Goal: Information Seeking & Learning: Learn about a topic

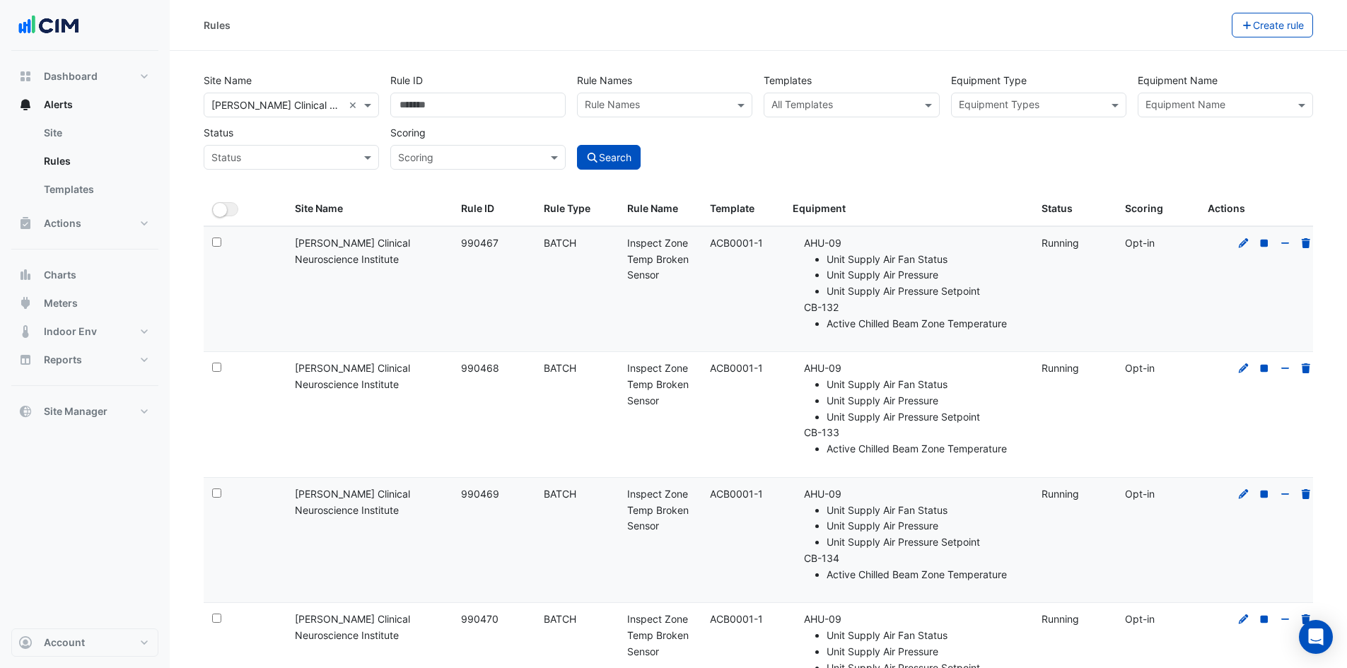
select select "***"
click at [677, 44] on div "Rules Create rule" at bounding box center [758, 25] width 1177 height 51
click at [60, 137] on link "Site" at bounding box center [96, 133] width 126 height 28
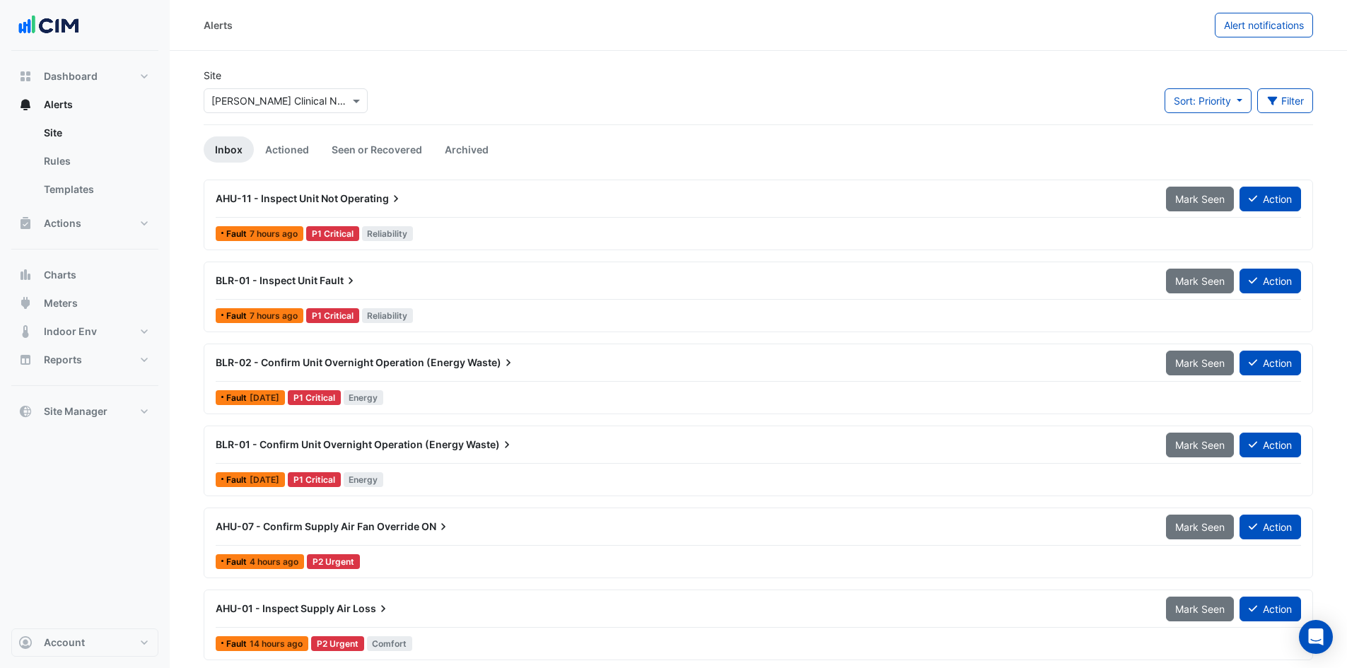
click at [337, 197] on span "AHU-11 - Inspect Unit Not" at bounding box center [277, 198] width 122 height 12
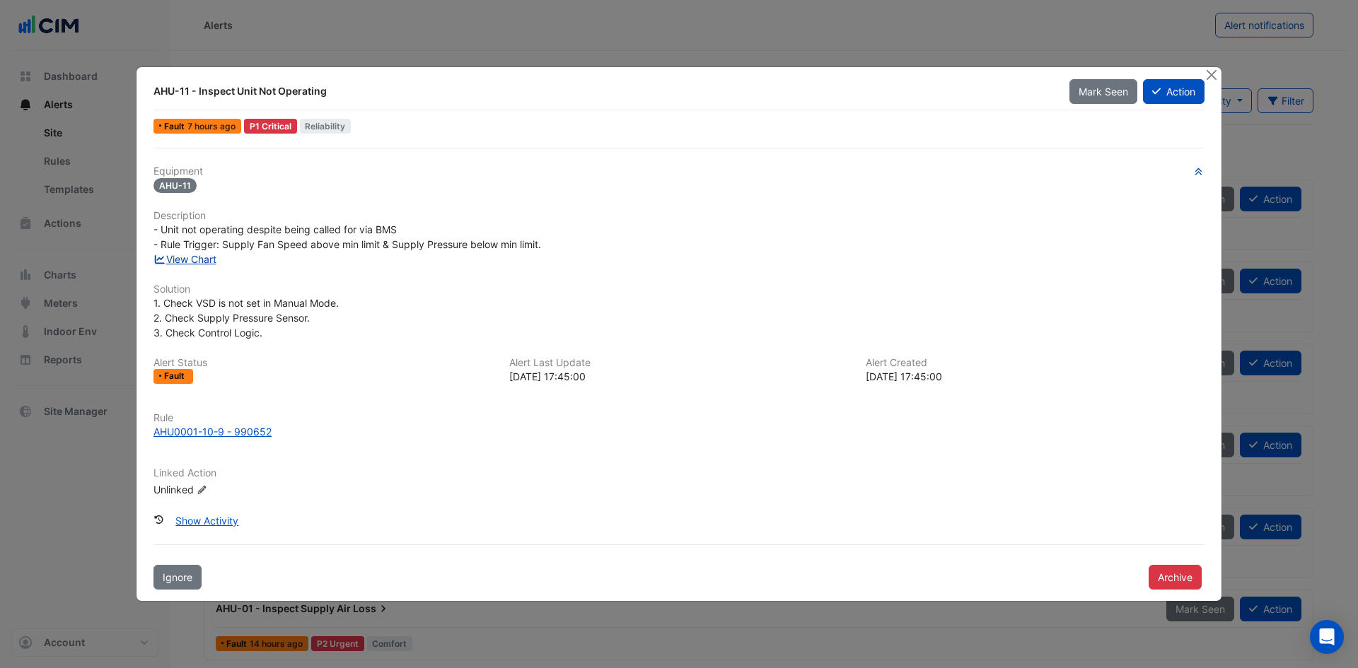
click at [185, 263] on link "View Chart" at bounding box center [184, 259] width 63 height 12
click at [1212, 74] on button "Close" at bounding box center [1210, 74] width 15 height 15
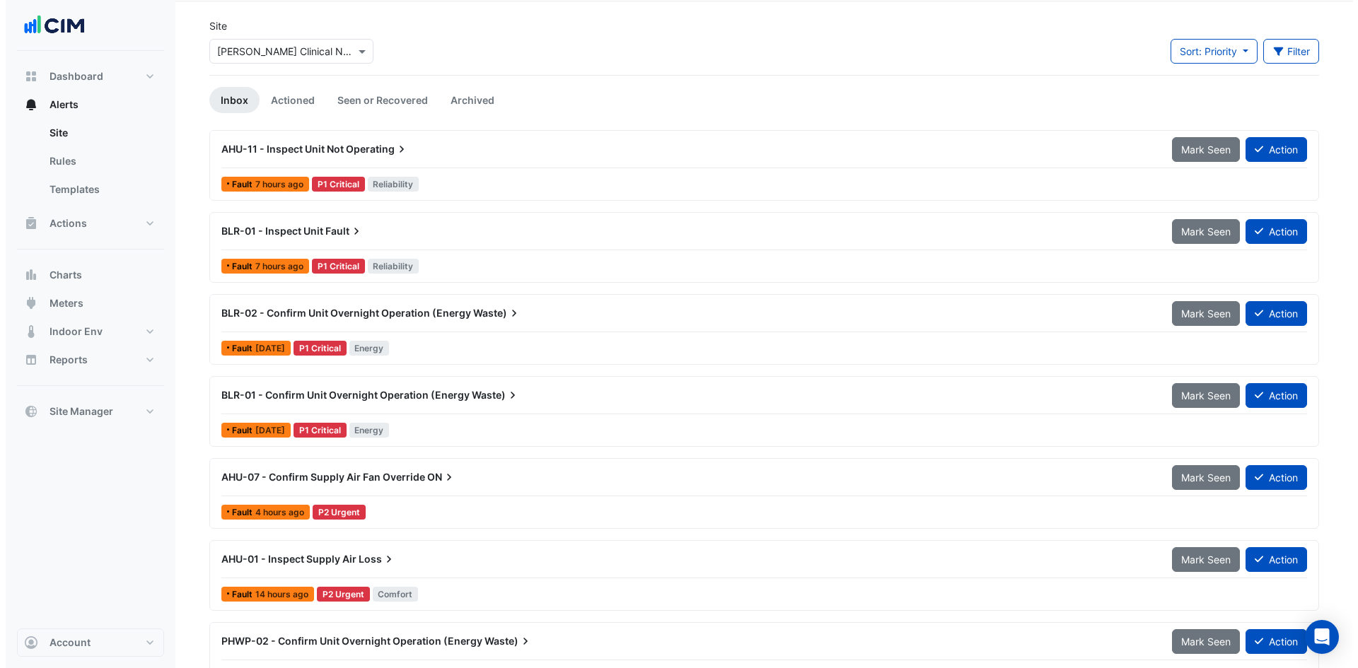
scroll to position [71, 0]
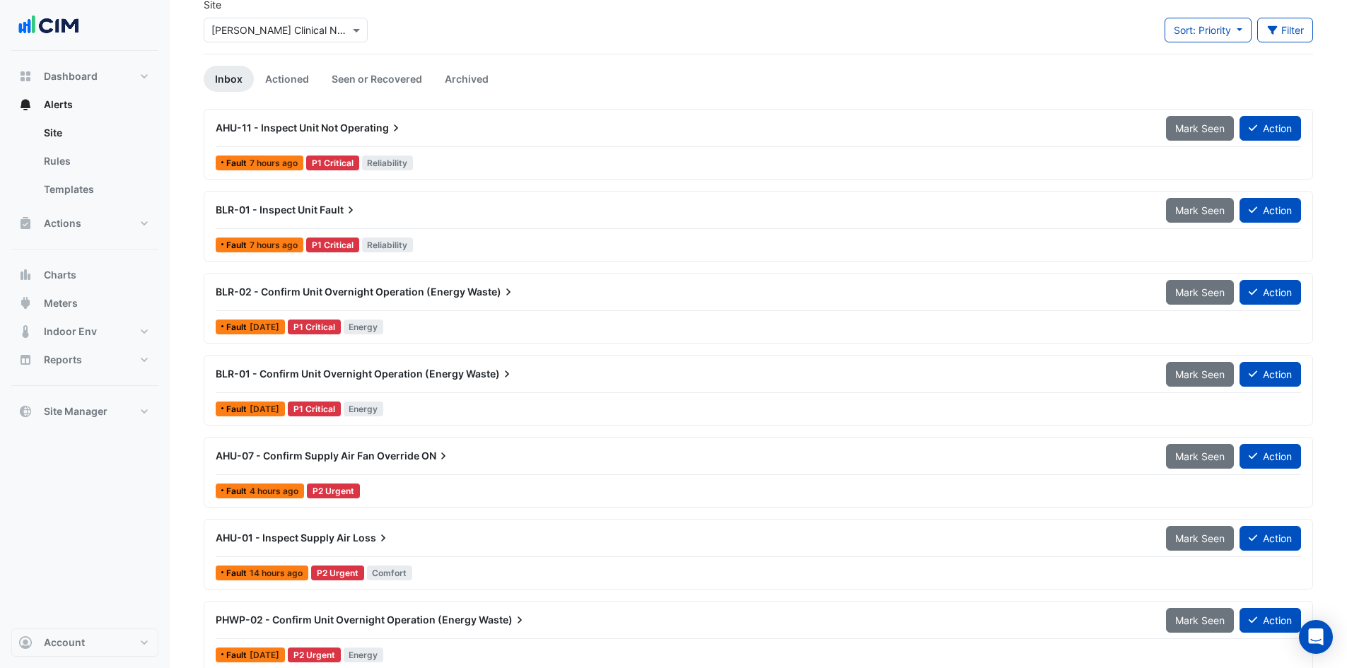
click at [298, 215] on span "BLR-01 - Inspect Unit" at bounding box center [267, 210] width 102 height 12
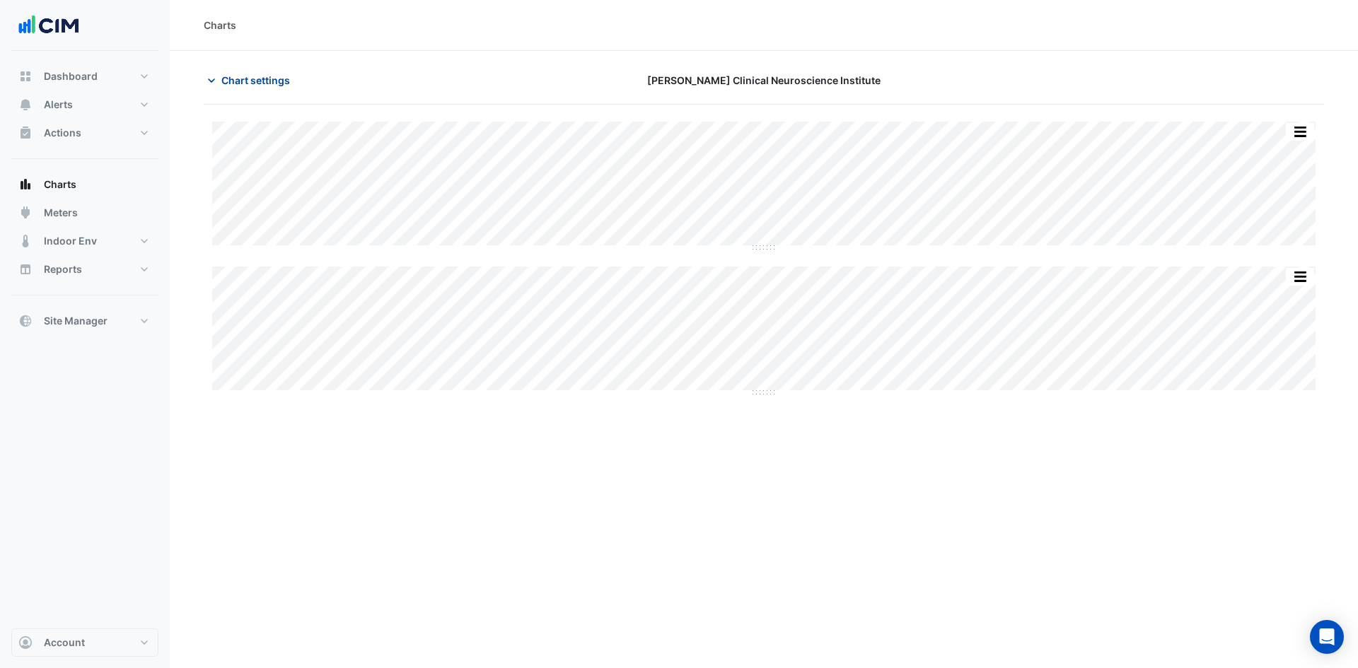
click at [208, 82] on icon "button" at bounding box center [211, 81] width 14 height 14
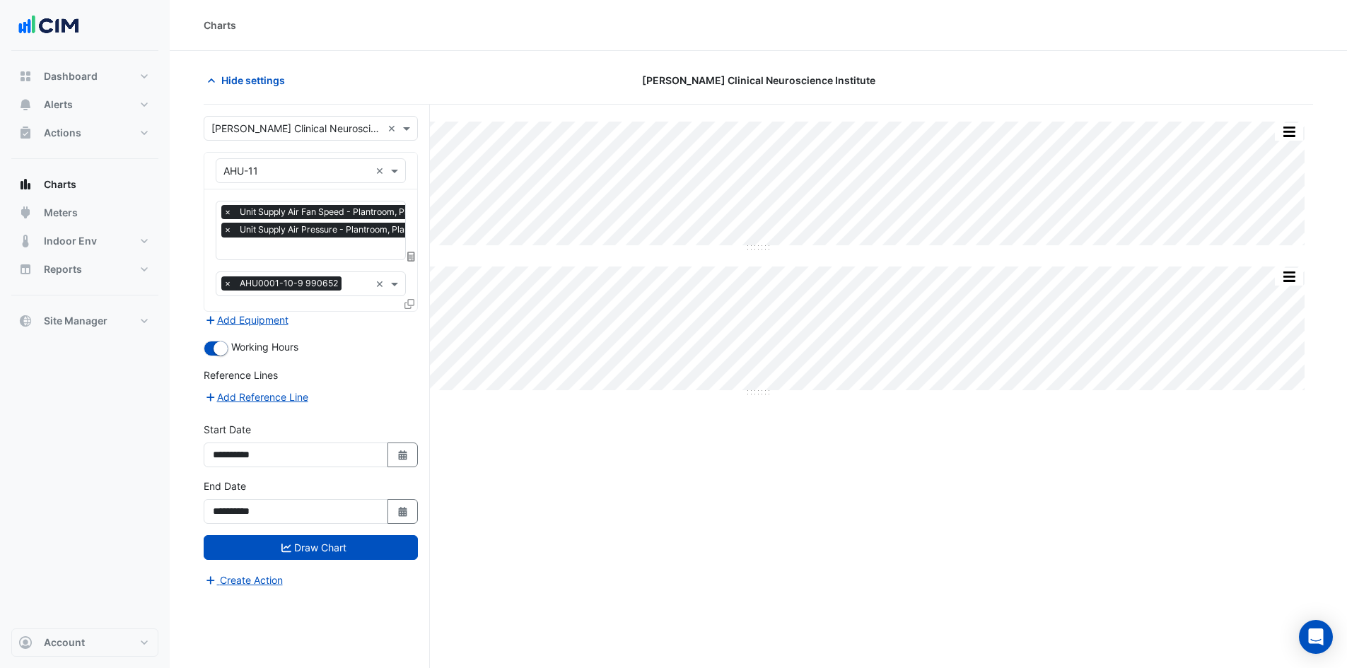
scroll to position [0, 7]
click at [334, 249] on input "text" at bounding box center [328, 250] width 224 height 15
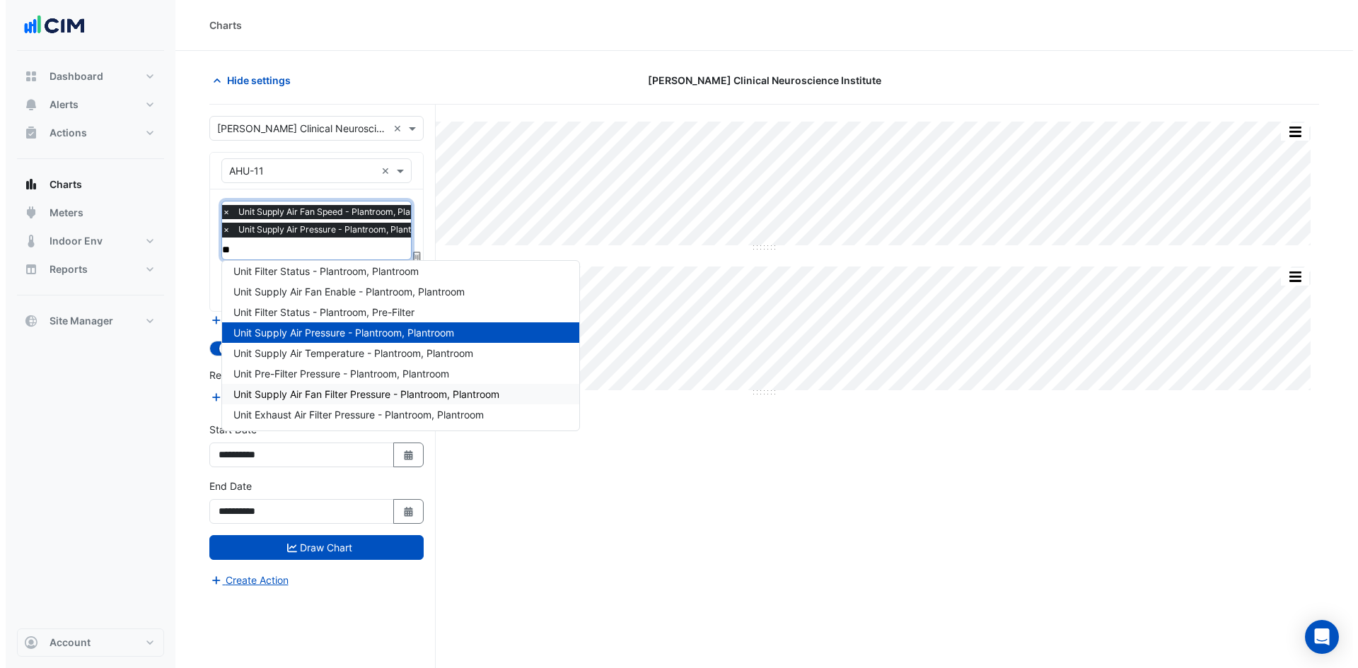
scroll to position [0, 0]
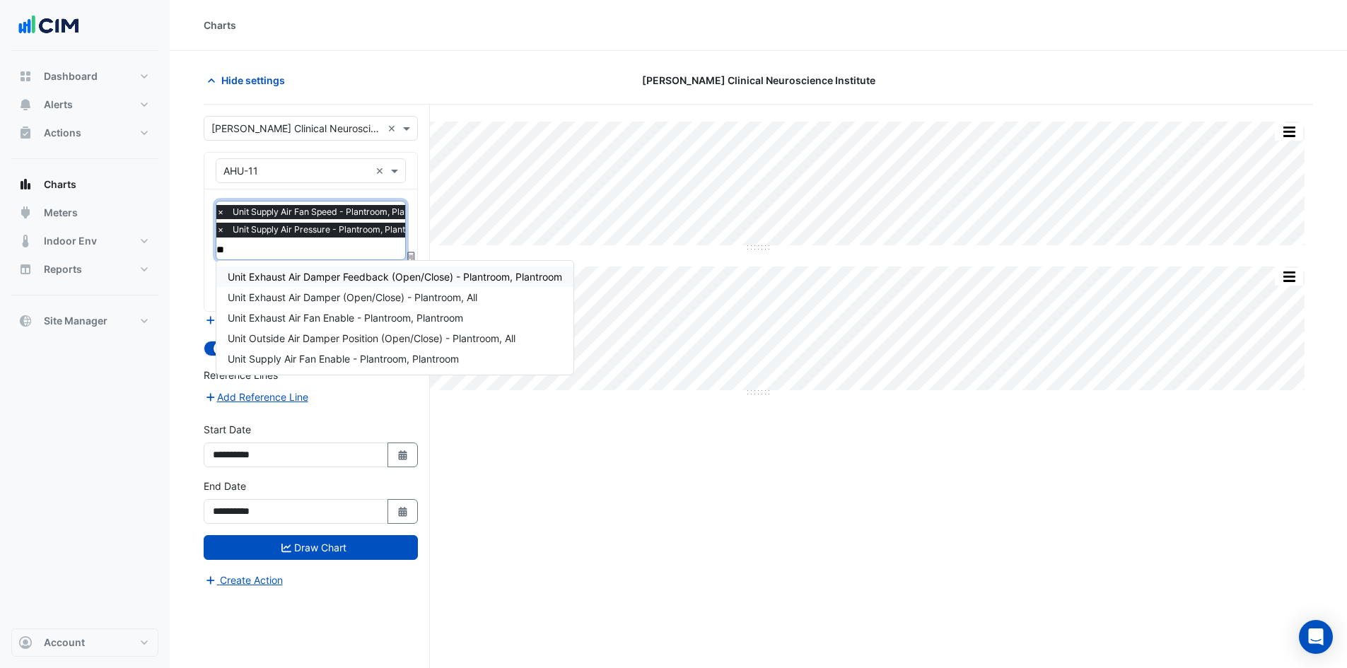
type input "***"
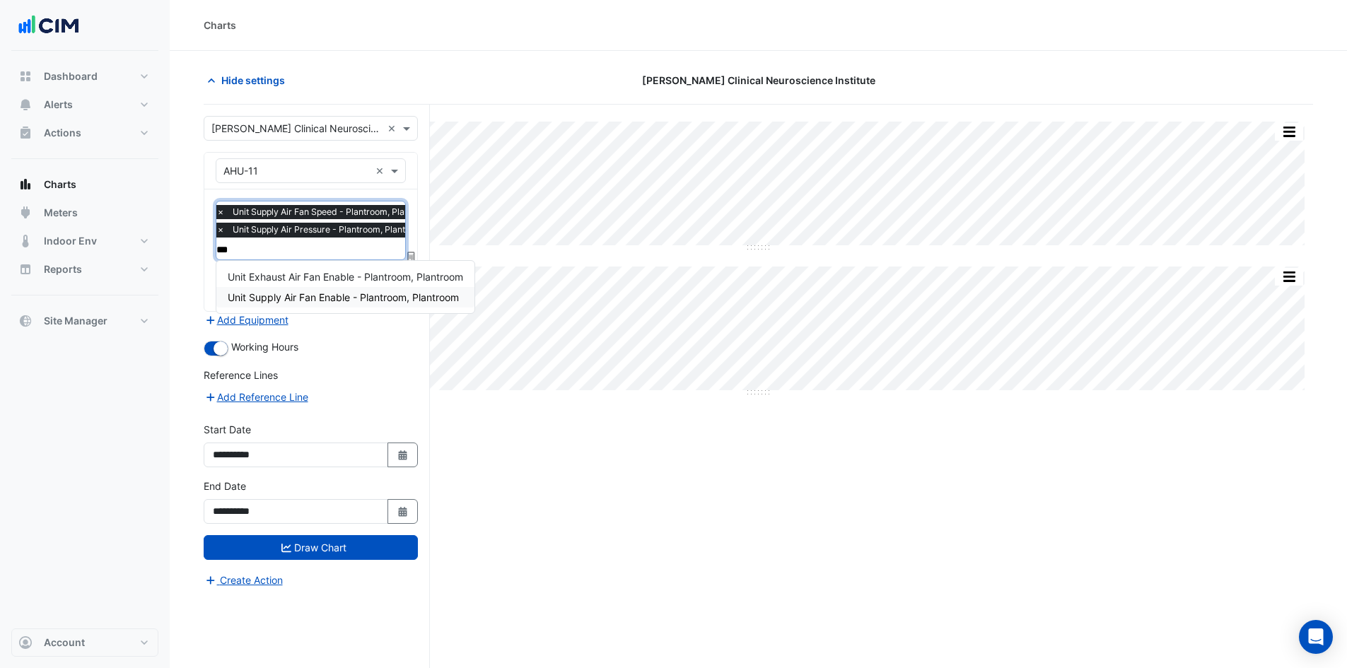
click at [329, 293] on span "Unit Supply Air Fan Enable - Plantroom, Plantroom" at bounding box center [343, 297] width 231 height 12
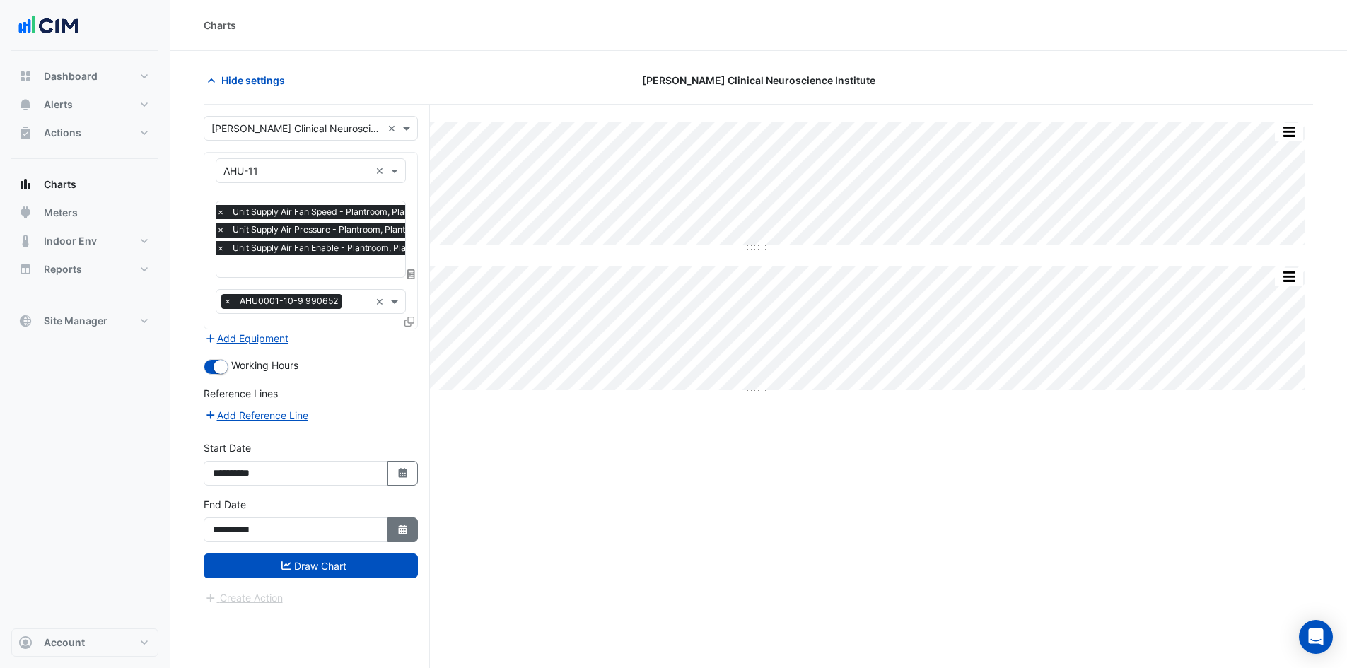
click at [398, 524] on fa-icon "Select Date" at bounding box center [403, 530] width 13 height 12
select select "*"
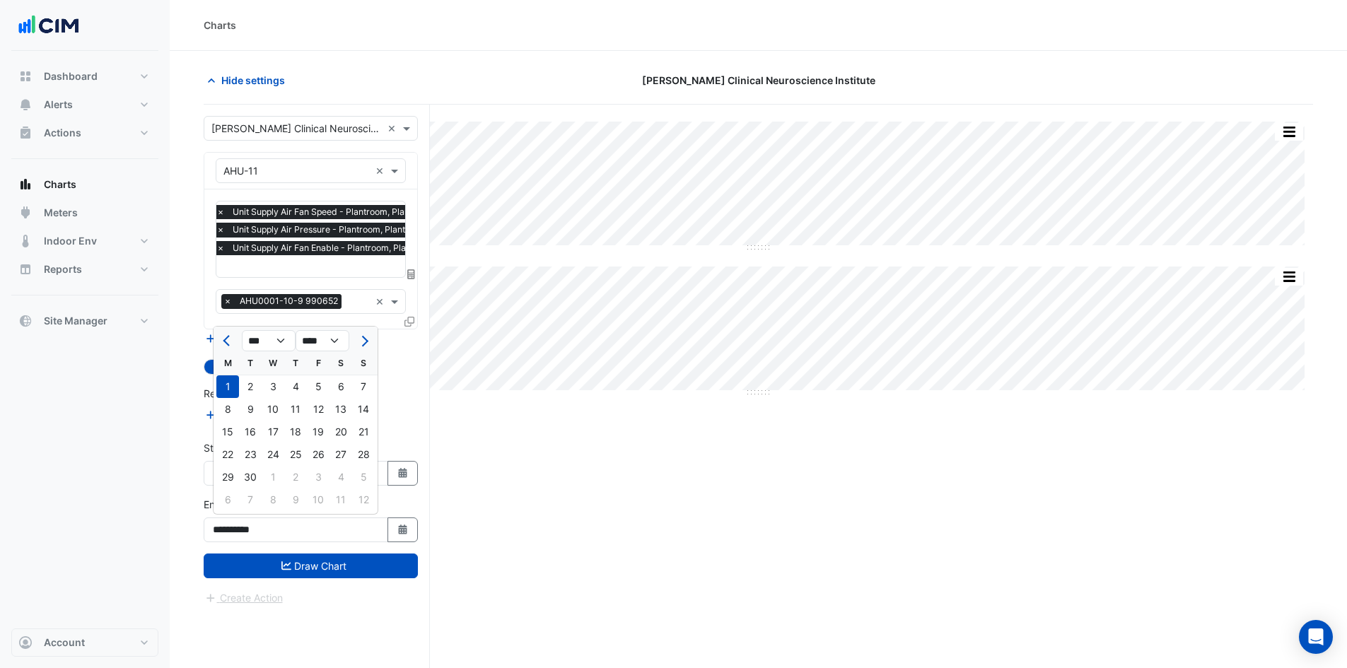
click at [402, 421] on div "Add Reference Line" at bounding box center [311, 415] width 214 height 17
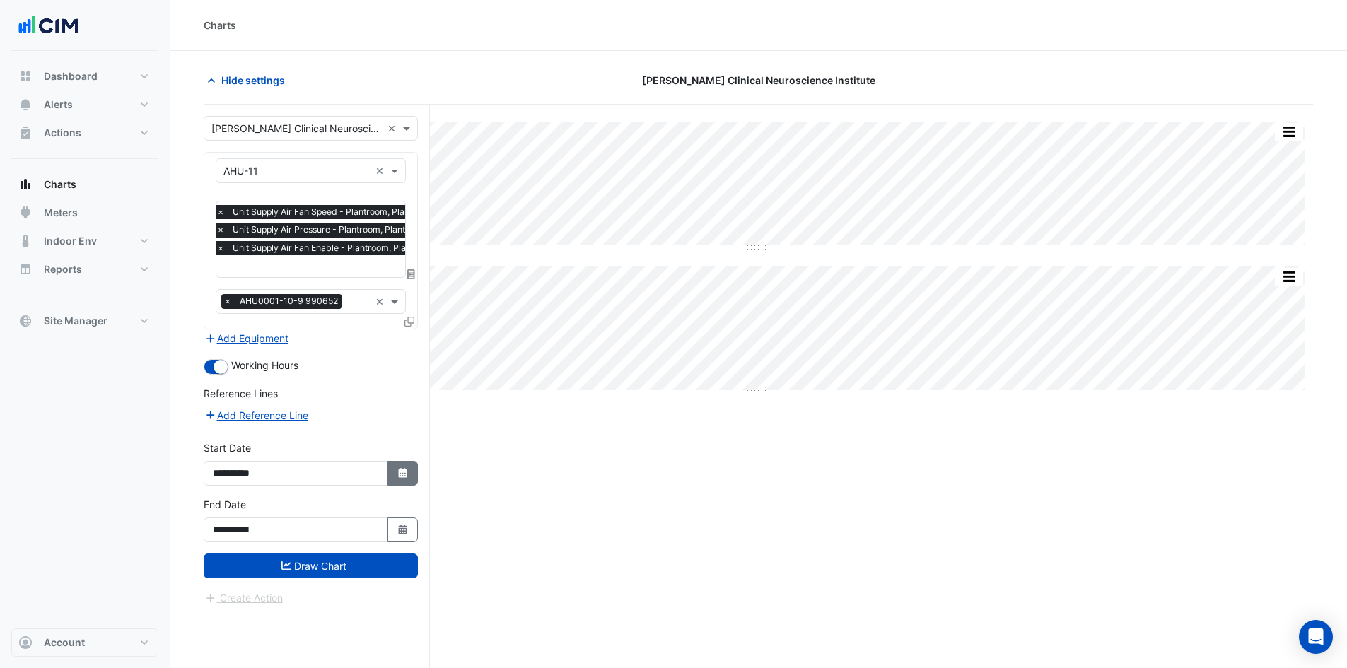
click at [397, 471] on icon "Select Date" at bounding box center [403, 473] width 13 height 10
select select "*"
select select "****"
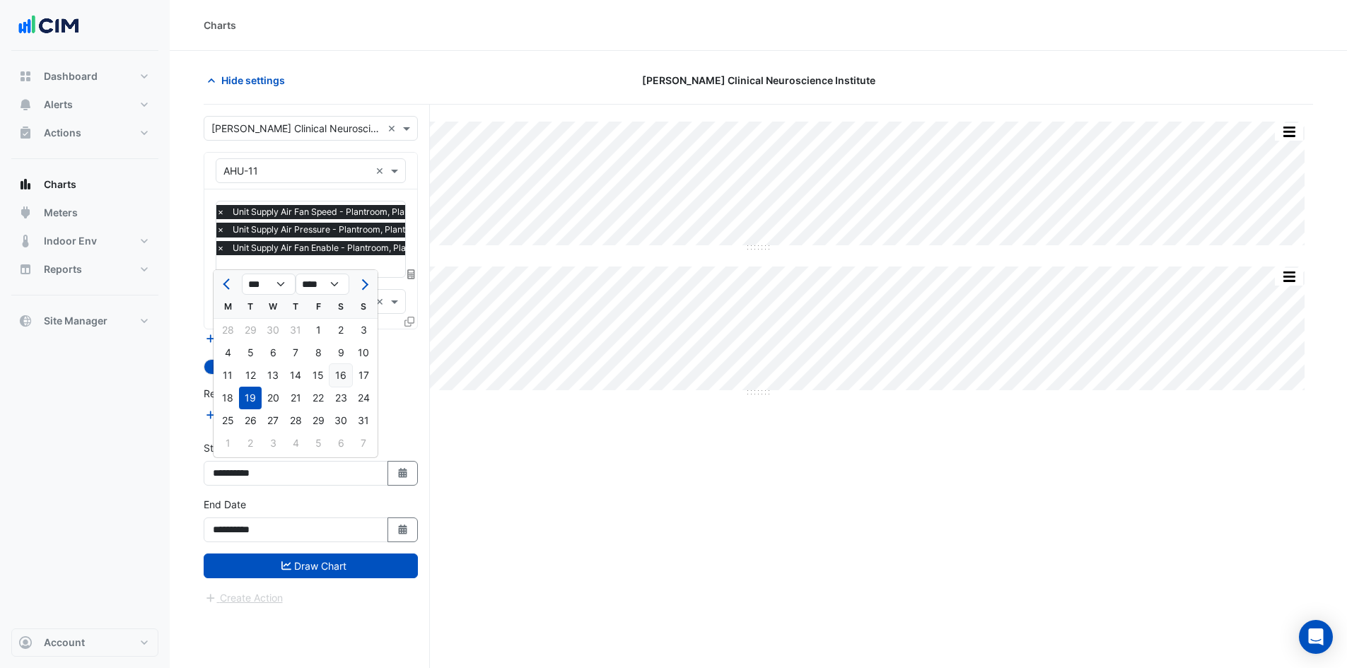
click at [338, 380] on div "16" at bounding box center [340, 375] width 23 height 23
type input "**********"
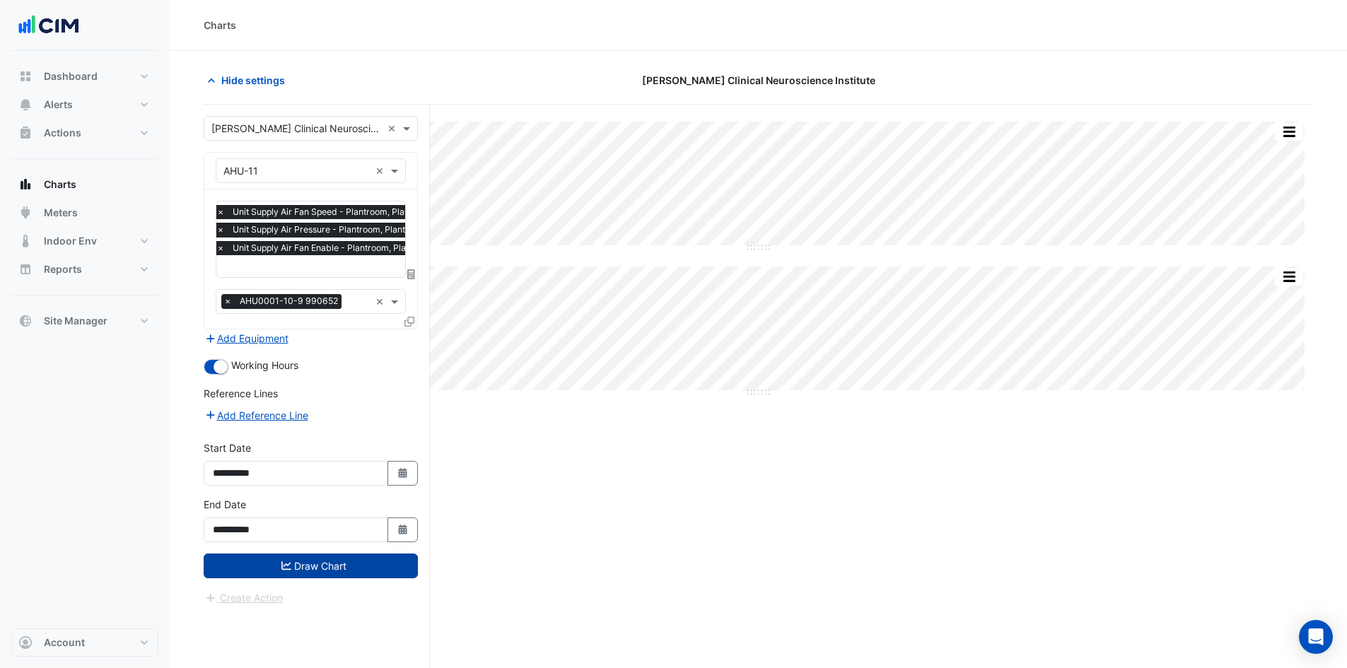
click at [334, 566] on button "Draw Chart" at bounding box center [311, 566] width 214 height 25
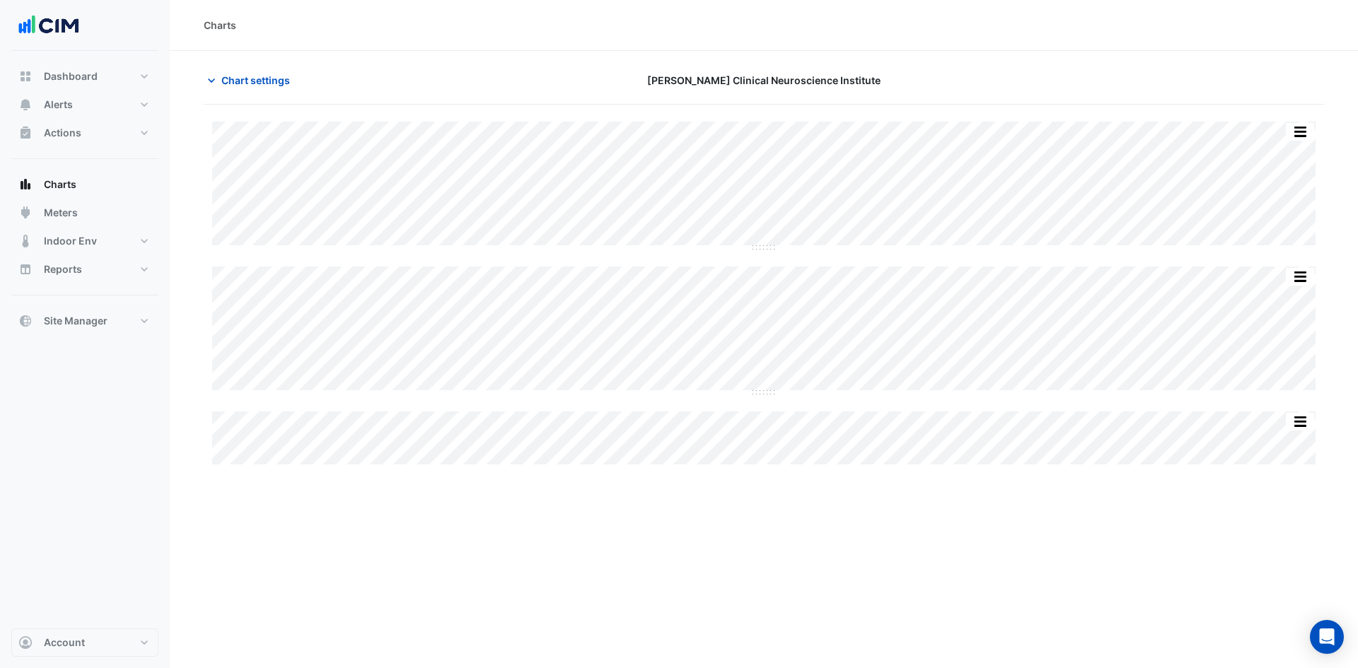
click at [979, 61] on section "Chart settings [PERSON_NAME] Clinical Neuroscience Institute Split All Split No…" at bounding box center [764, 259] width 1188 height 416
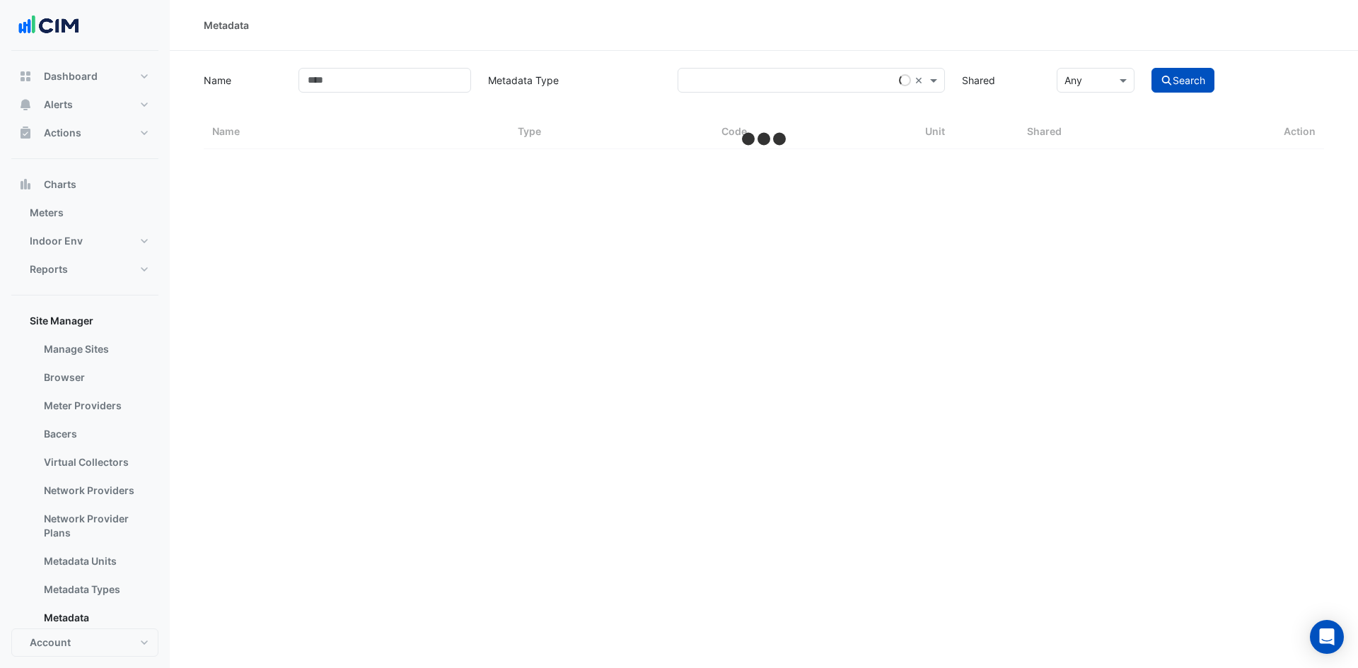
select select "***"
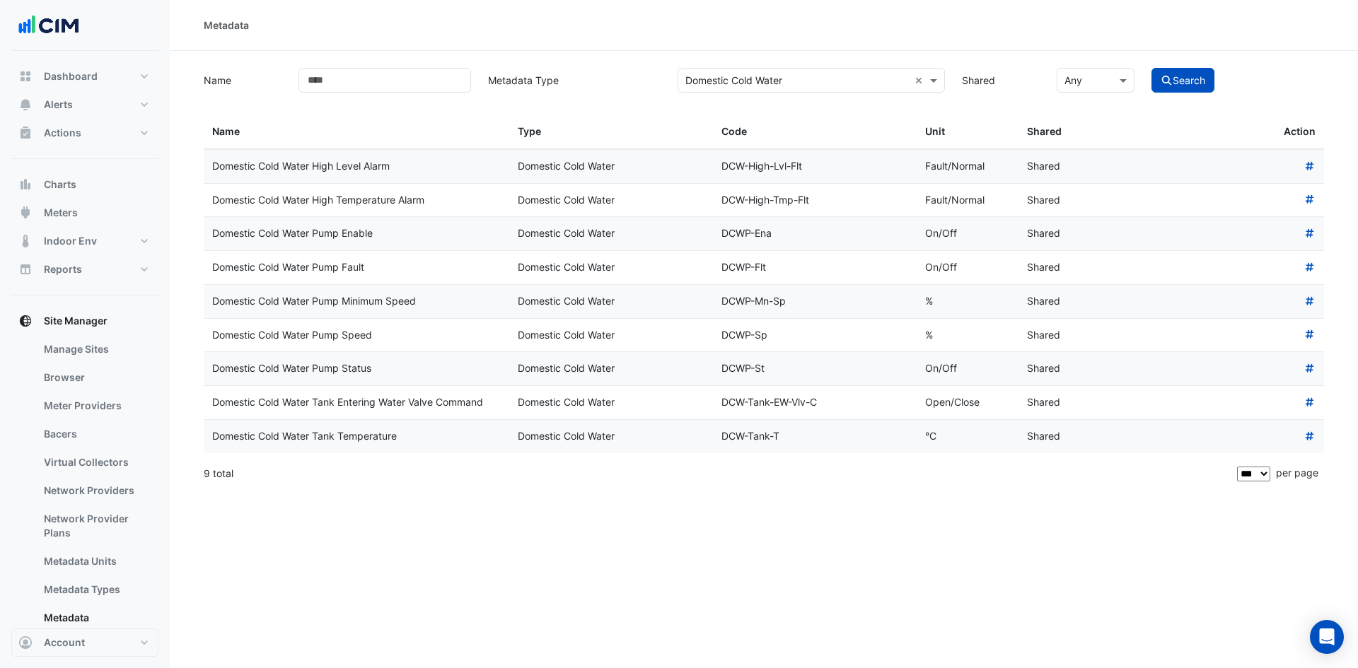
click at [855, 33] on div "Metadata" at bounding box center [764, 25] width 1188 height 51
click at [613, 88] on label "Metadata Type" at bounding box center [573, 80] width 189 height 25
